Goal: Information Seeking & Learning: Learn about a topic

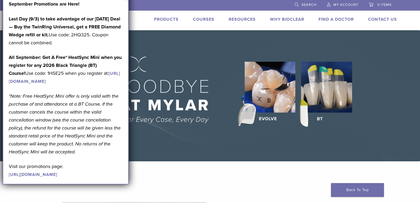
click at [139, 28] on div "US 1.855.712.5327 Search My Account 0 items Cart No products in the cart. Back …" at bounding box center [210, 15] width 382 height 30
click at [170, 17] on li "Products" at bounding box center [166, 19] width 25 height 6
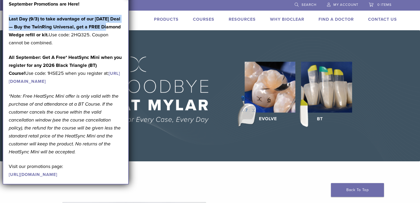
drag, startPoint x: 116, startPoint y: 5, endPoint x: 124, endPoint y: 24, distance: 21.4
click at [124, 24] on div "September Promotions are Here! Last Day (9/3) to take advantage of our Labor Da…" at bounding box center [66, 89] width 126 height 190
click at [121, 13] on div "September Promotions are Here! Last Day (9/3) to take advantage of our Labor Da…" at bounding box center [66, 89] width 114 height 178
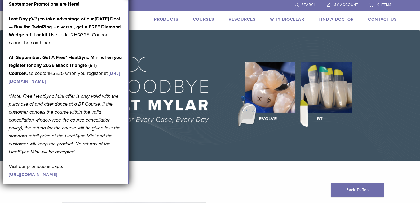
click at [96, 81] on link "https://www.bioclearmatrix.com/products/kit-black-triangle-intro/" at bounding box center [64, 77] width 111 height 13
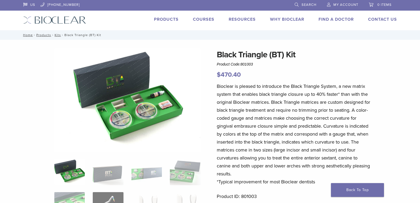
click at [163, 17] on link "Products" at bounding box center [166, 19] width 25 height 5
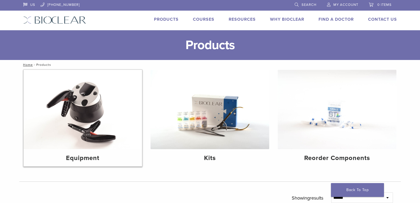
click at [52, 91] on img at bounding box center [83, 109] width 119 height 79
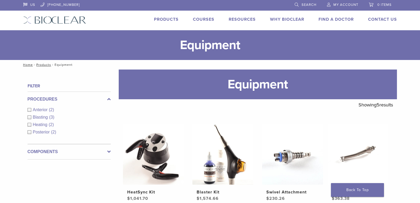
click at [84, 109] on div "Anterior (2)" at bounding box center [69, 110] width 83 height 6
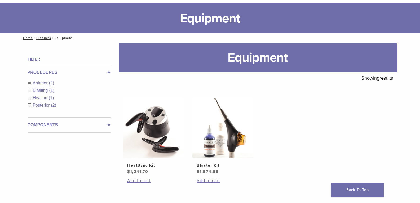
scroll to position [26, 0]
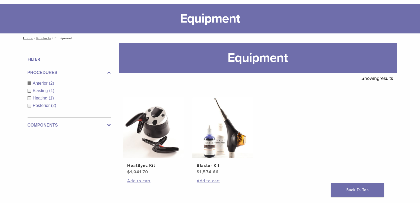
click at [29, 97] on div "Heating (1)" at bounding box center [69, 98] width 83 height 6
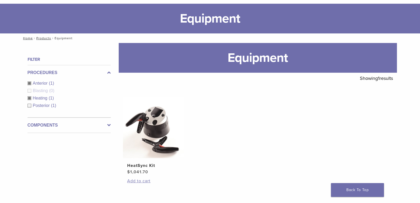
click at [29, 105] on div "Posterior (1)" at bounding box center [69, 105] width 83 height 6
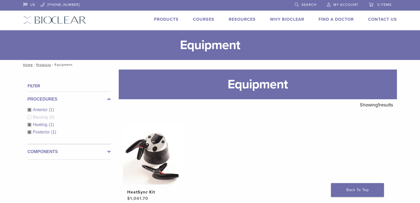
click at [169, 20] on link "Products" at bounding box center [166, 19] width 25 height 5
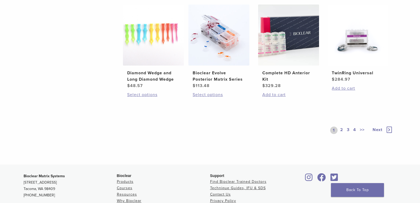
scroll to position [424, 0]
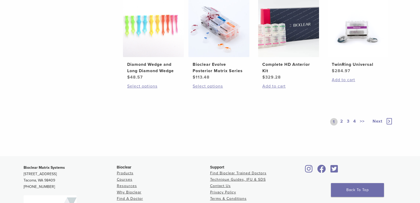
click at [391, 121] on icon at bounding box center [389, 121] width 5 height 6
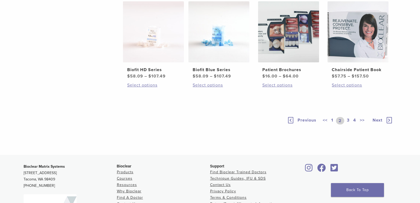
scroll to position [424, 0]
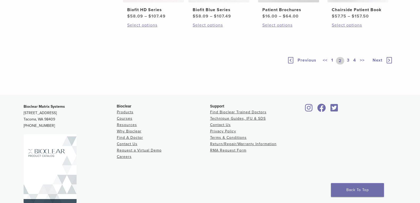
click at [389, 63] on icon at bounding box center [389, 60] width 5 height 6
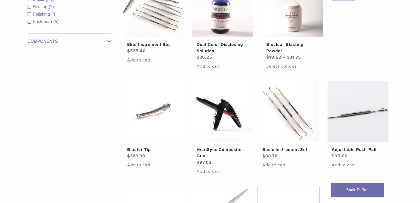
scroll to position [238, 0]
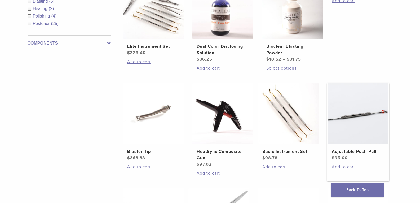
click at [367, 120] on img at bounding box center [357, 113] width 61 height 61
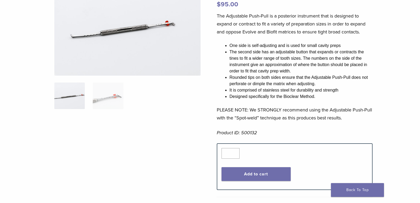
scroll to position [79, 0]
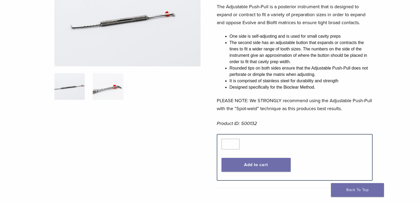
click at [100, 91] on img at bounding box center [108, 86] width 30 height 26
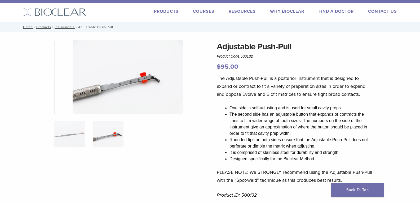
scroll to position [0, 0]
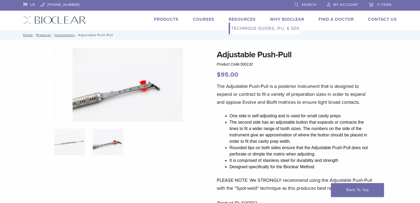
click at [245, 28] on link "Technique Guides, IFU, & SDS" at bounding box center [265, 29] width 71 height 12
